Goal: Transaction & Acquisition: Purchase product/service

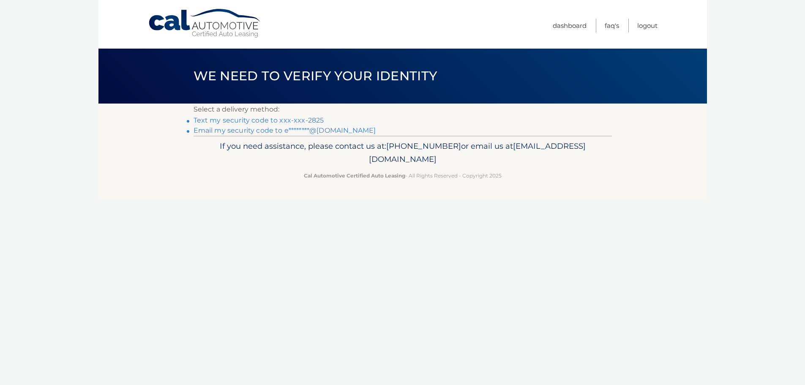
click at [275, 119] on link "Text my security code to xxx-xxx-2825" at bounding box center [259, 120] width 131 height 8
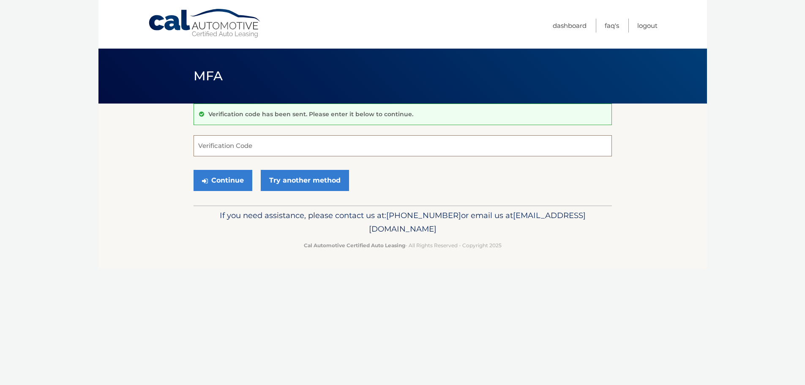
click at [245, 151] on input "Verification Code" at bounding box center [403, 145] width 419 height 21
type input "968446"
click at [232, 175] on button "Continue" at bounding box center [223, 180] width 59 height 21
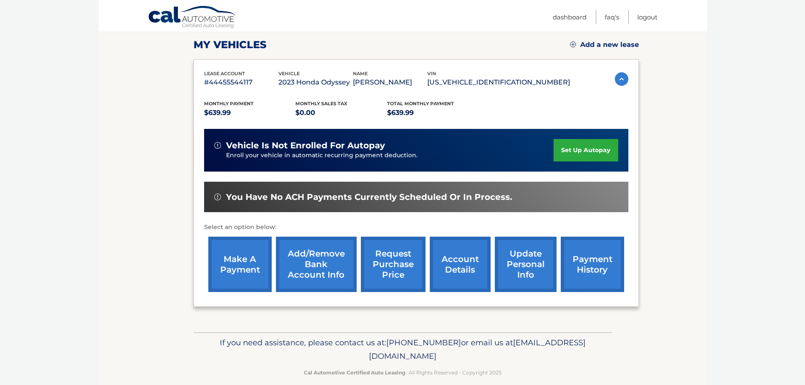
scroll to position [127, 0]
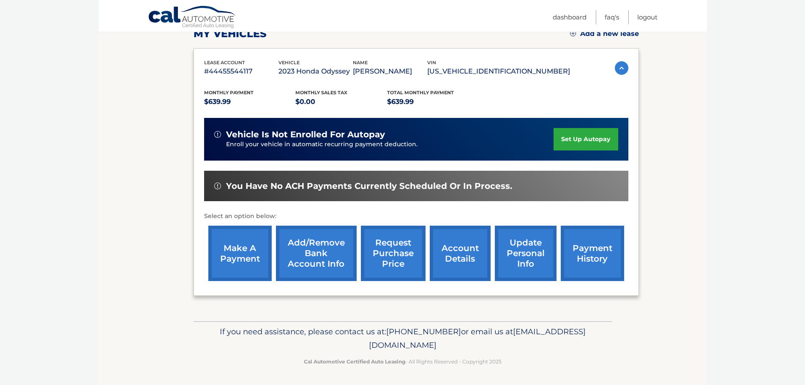
click at [237, 250] on link "make a payment" at bounding box center [239, 253] width 63 height 55
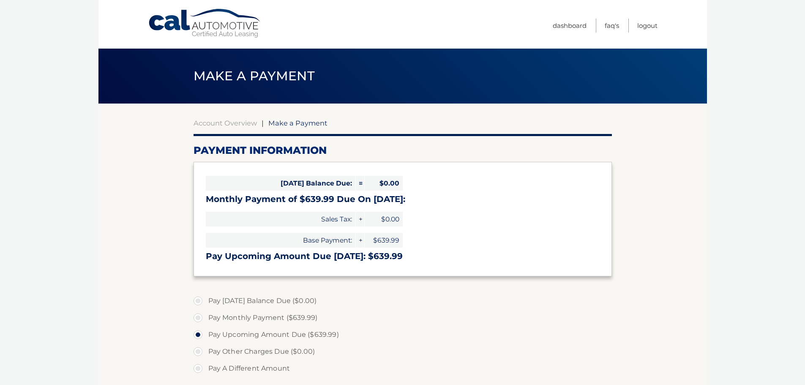
select select "OWM1NzllMjMtYjQwNi00MTI3LWE5NTQtMjNkYzZhM2IwYWY3"
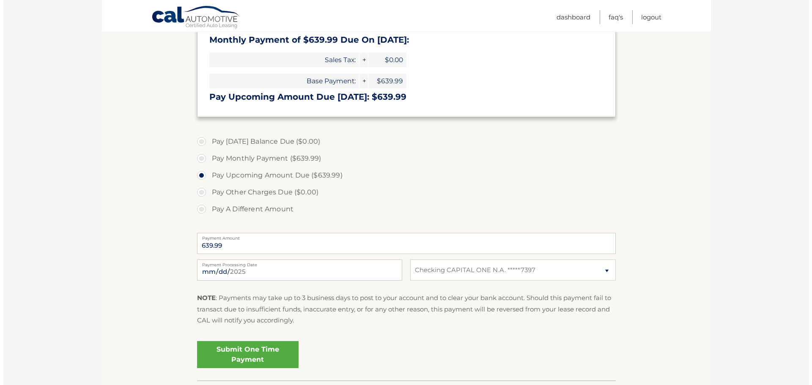
scroll to position [211, 0]
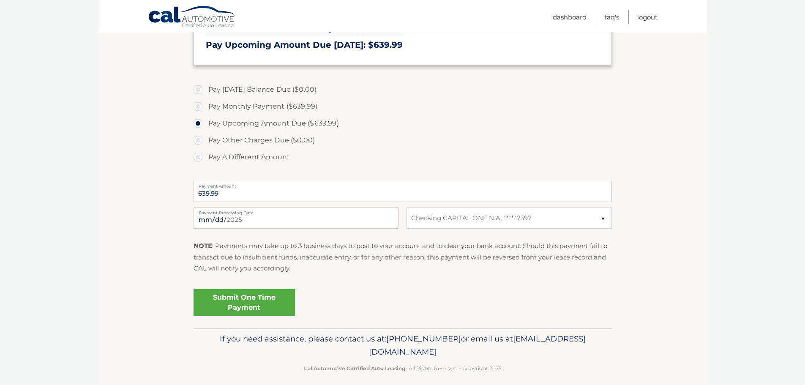
click at [243, 298] on link "Submit One Time Payment" at bounding box center [244, 302] width 101 height 27
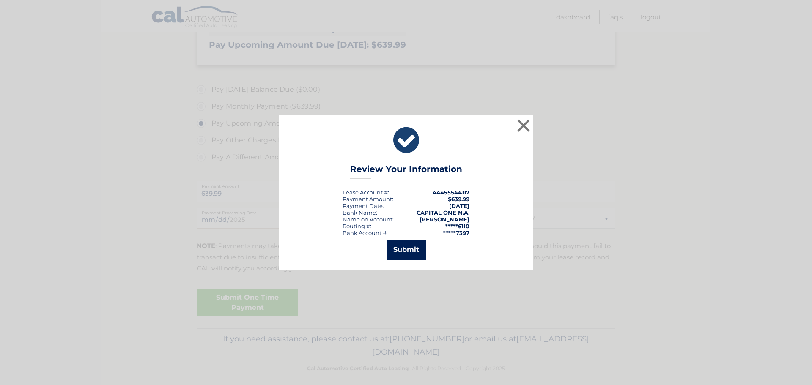
click at [416, 252] on button "Submit" at bounding box center [405, 250] width 39 height 20
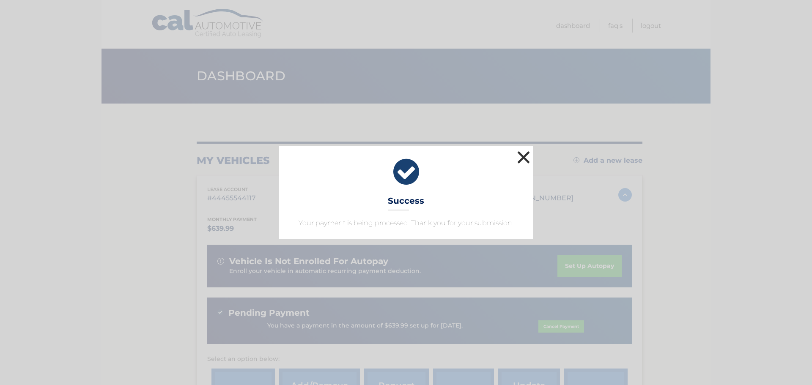
click at [520, 156] on button "×" at bounding box center [523, 157] width 17 height 17
